Goal: Information Seeking & Learning: Learn about a topic

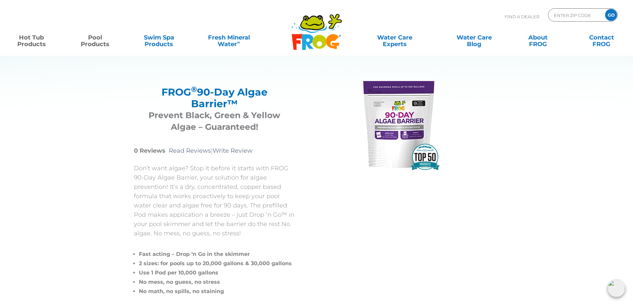
click at [32, 33] on link "Hot Tub Products" at bounding box center [32, 37] width 50 height 13
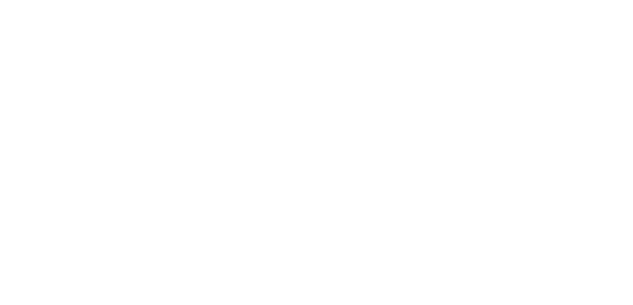
click at [0, 0] on html at bounding box center [0, 0] width 0 height 0
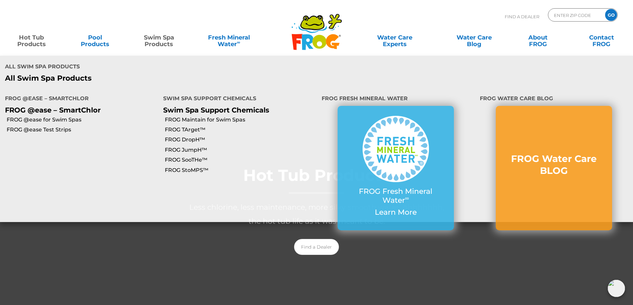
click at [154, 43] on link "Swim Spa Products" at bounding box center [159, 37] width 50 height 13
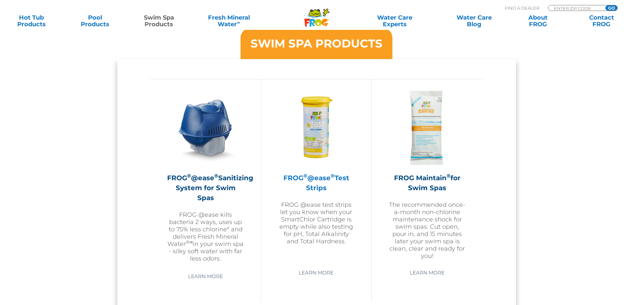
scroll to position [565, 0]
